Goal: Transaction & Acquisition: Purchase product/service

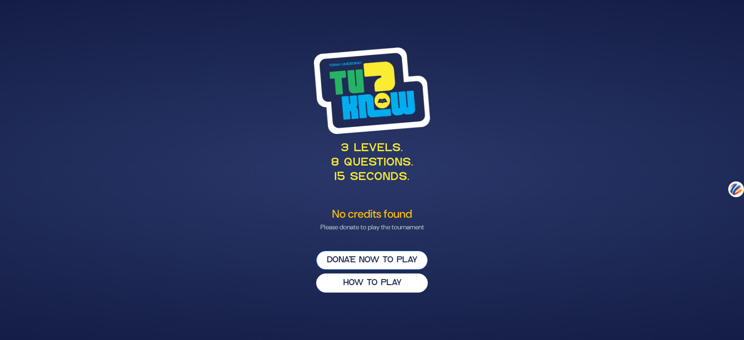
drag, startPoint x: 349, startPoint y: 256, endPoint x: 343, endPoint y: 254, distance: 6.3
click at [344, 254] on button "Donate now to play" at bounding box center [372, 260] width 112 height 19
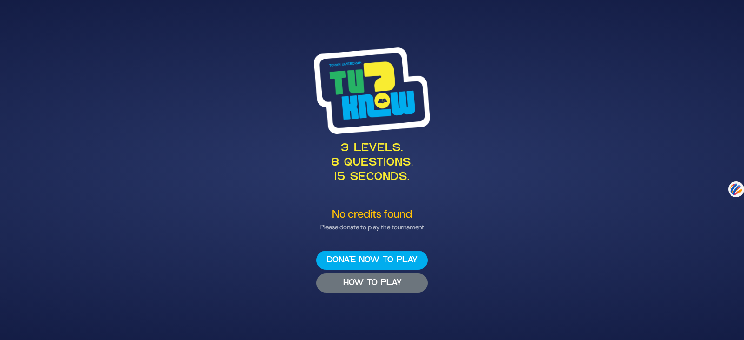
click at [341, 286] on button "HOW TO PLAY" at bounding box center [372, 282] width 112 height 19
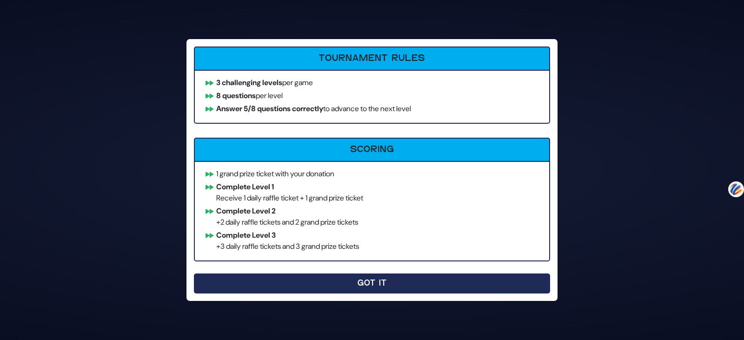
click at [359, 280] on button "Got It" at bounding box center [372, 283] width 356 height 20
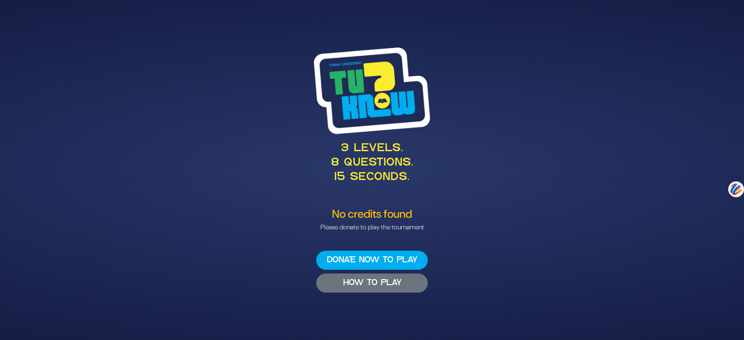
click at [395, 279] on button "HOW TO PLAY" at bounding box center [372, 282] width 112 height 19
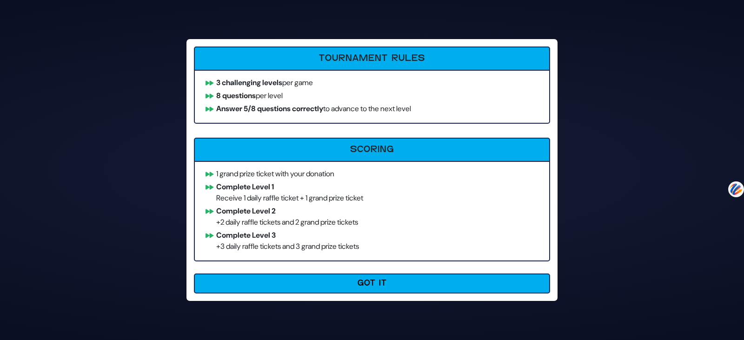
click at [395, 279] on button "Got It" at bounding box center [372, 283] width 356 height 20
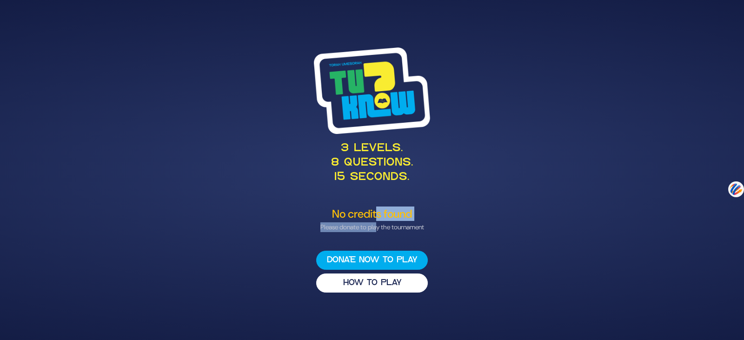
drag, startPoint x: 384, startPoint y: 221, endPoint x: 378, endPoint y: 229, distance: 10.0
click at [377, 233] on div "No credits found Please donate to play the tournament" at bounding box center [372, 223] width 454 height 33
drag, startPoint x: 469, startPoint y: 200, endPoint x: 460, endPoint y: 202, distance: 9.4
click at [466, 200] on div "3 levels. 8 questions. 15 seconds. No credits found Please donate to play the t…" at bounding box center [372, 170] width 476 height 268
drag, startPoint x: 402, startPoint y: 221, endPoint x: 400, endPoint y: 226, distance: 5.8
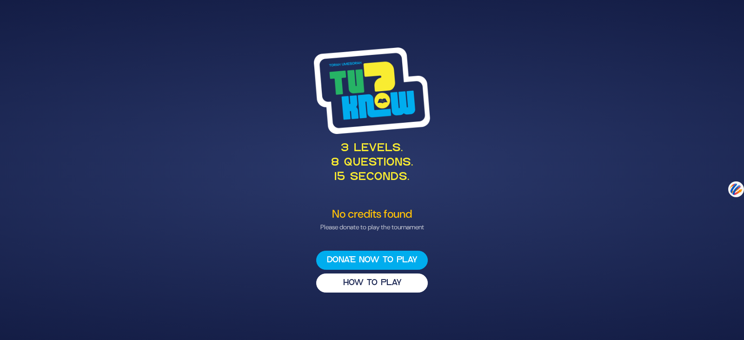
click at [400, 226] on div "No credits found Please donate to play the tournament" at bounding box center [372, 219] width 454 height 25
drag, startPoint x: 397, startPoint y: 217, endPoint x: 395, endPoint y: 201, distance: 16.4
click at [398, 215] on h4 "No credits found" at bounding box center [372, 213] width 454 height 13
click at [370, 169] on p "3 levels. 8 questions. 15 seconds." at bounding box center [372, 163] width 454 height 44
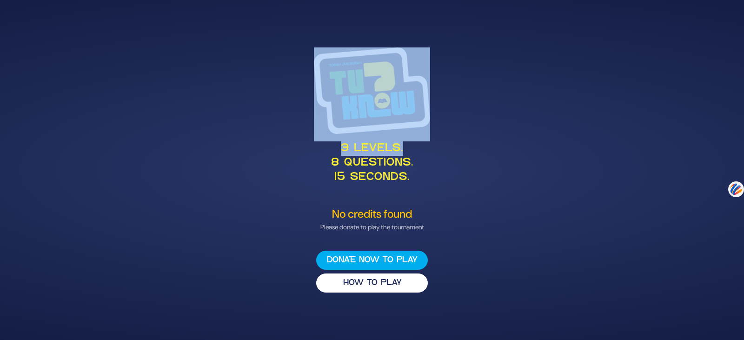
drag, startPoint x: 395, startPoint y: 172, endPoint x: 397, endPoint y: 92, distance: 79.5
click at [418, 135] on div "3 levels. 8 questions. 15 seconds." at bounding box center [372, 121] width 454 height 149
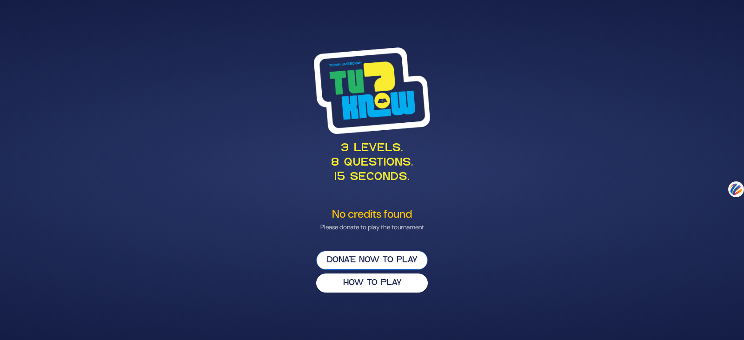
click at [365, 259] on button "Donate now to play" at bounding box center [372, 260] width 112 height 19
